Goal: Find specific page/section: Find specific page/section

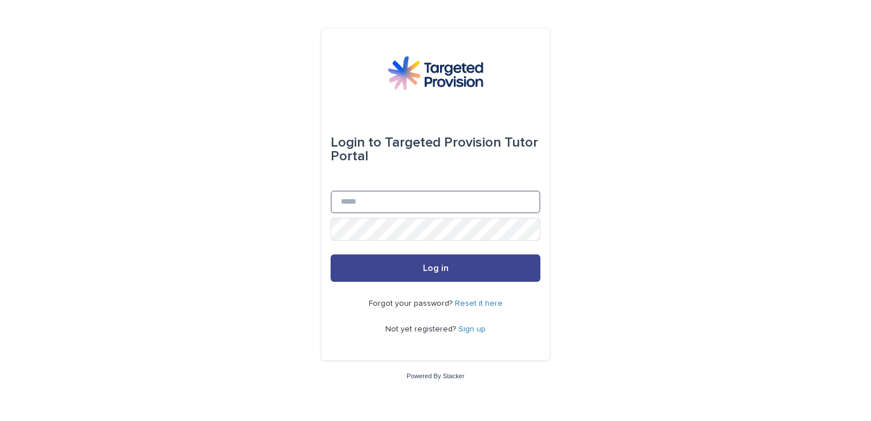
type input "**********"
click at [376, 266] on button "Log in" at bounding box center [436, 267] width 210 height 27
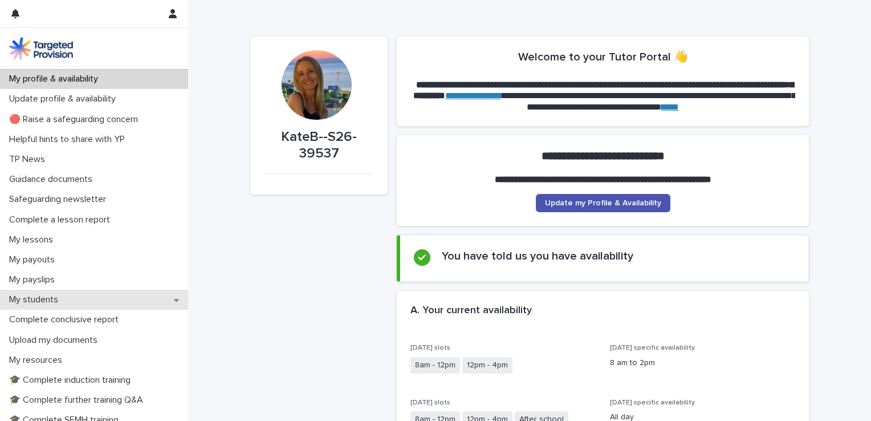
click at [33, 299] on p "My students" at bounding box center [36, 299] width 63 height 11
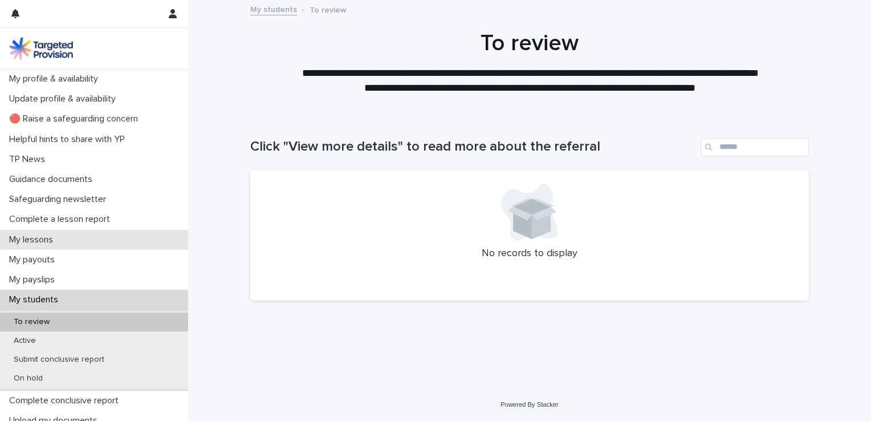
click at [56, 240] on p "My lessons" at bounding box center [34, 239] width 58 height 11
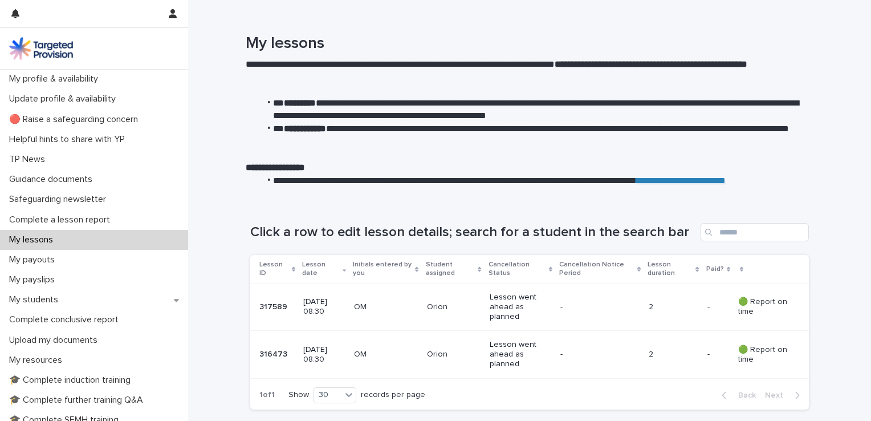
click at [308, 308] on p "[DATE] 08:30" at bounding box center [324, 306] width 42 height 19
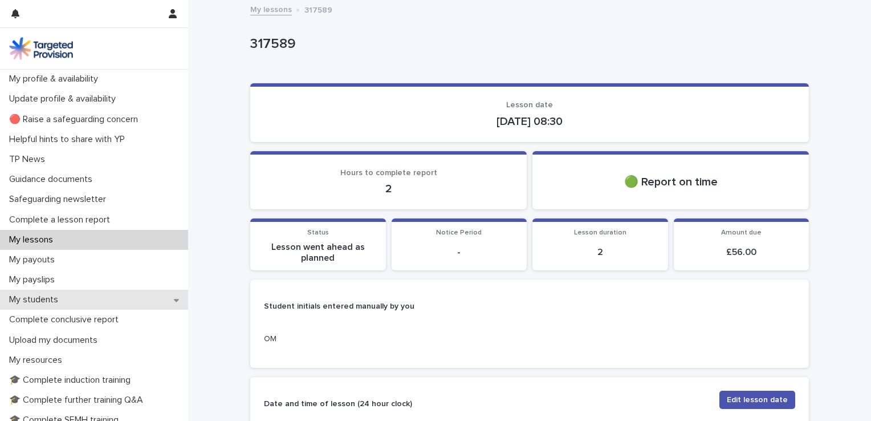
click at [41, 297] on p "My students" at bounding box center [36, 299] width 63 height 11
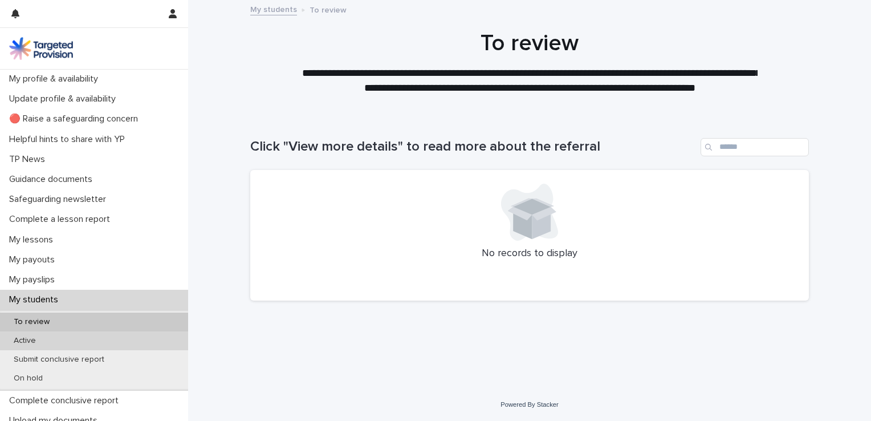
click at [27, 343] on p "Active" at bounding box center [25, 341] width 40 height 10
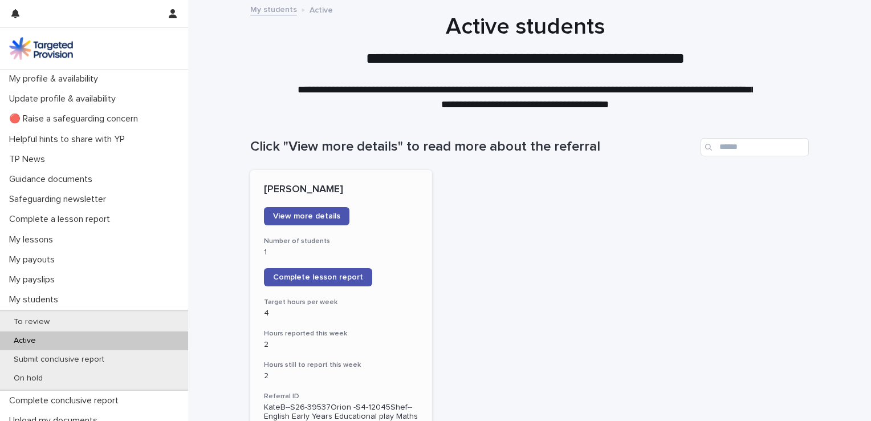
click at [380, 210] on div "View more details" at bounding box center [341, 216] width 155 height 18
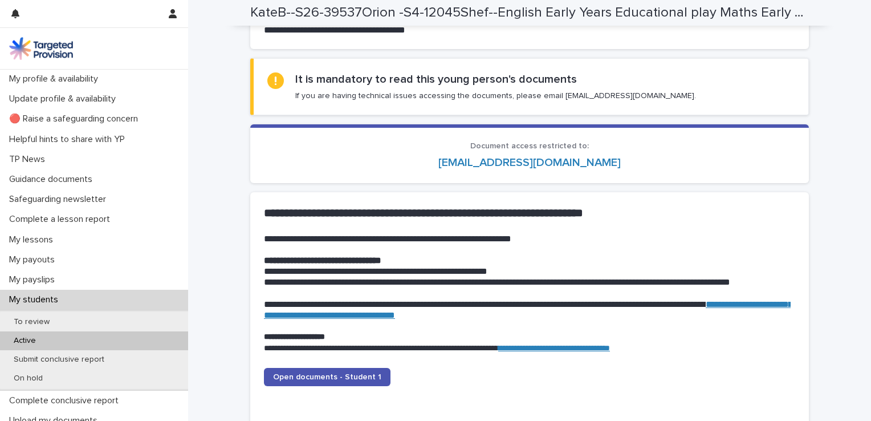
scroll to position [981, 0]
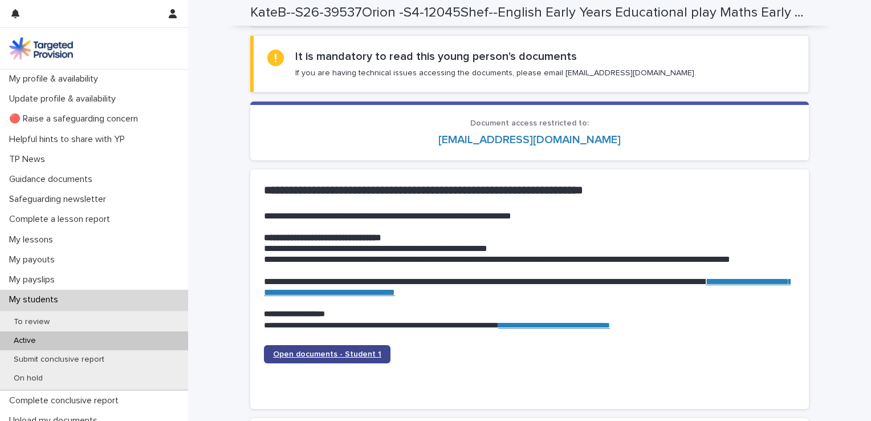
click at [347, 355] on span "Open documents - Student 1" at bounding box center [327, 354] width 108 height 8
